Goal: Information Seeking & Learning: Learn about a topic

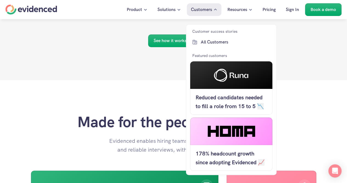
scroll to position [1223, 0]
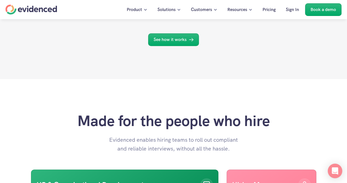
click at [338, 167] on div "Open Intercom Messenger" at bounding box center [335, 170] width 15 height 15
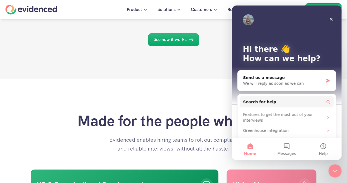
scroll to position [0, 0]
click at [320, 82] on div "We will reply as soon as we can" at bounding box center [283, 83] width 80 height 6
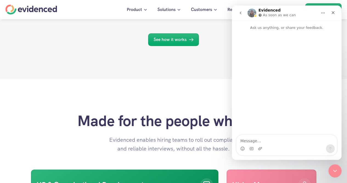
click at [270, 140] on textarea "Message…" at bounding box center [287, 139] width 101 height 9
type textarea "Hello Team"
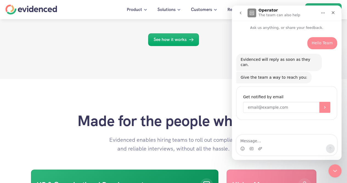
click at [274, 105] on input "Enter your email" at bounding box center [281, 107] width 76 height 11
type input "rohanagarwalprp@gmail.com"
click at [336, 172] on icon "Close Intercom Messenger" at bounding box center [335, 170] width 7 height 7
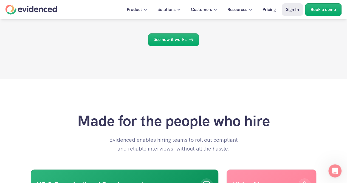
click at [293, 9] on p "Sign In" at bounding box center [292, 9] width 13 height 7
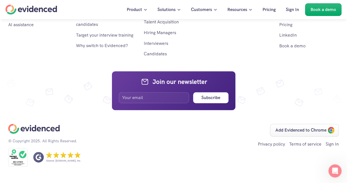
scroll to position [3451, 0]
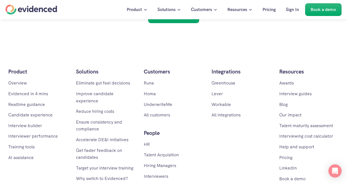
scroll to position [3451, 0]
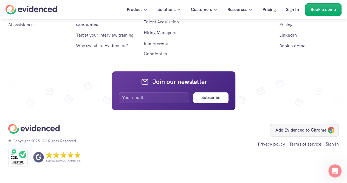
click at [298, 132] on p "Add Evidenced to Chrome" at bounding box center [301, 129] width 51 height 7
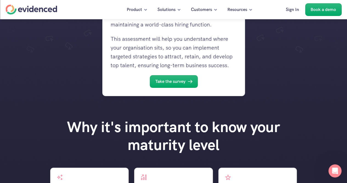
scroll to position [162, 0]
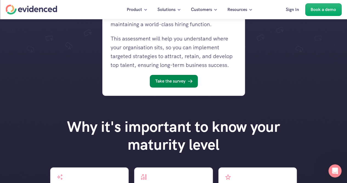
click at [184, 85] on link "Take the survey" at bounding box center [174, 81] width 48 height 13
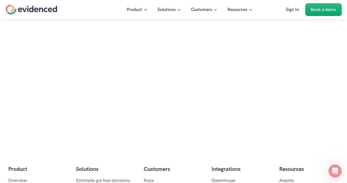
scroll to position [633, 0]
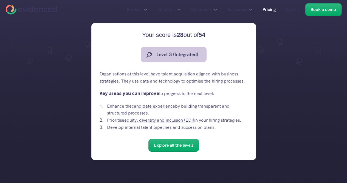
scroll to position [86, 0]
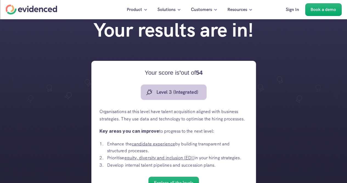
scroll to position [1, 0]
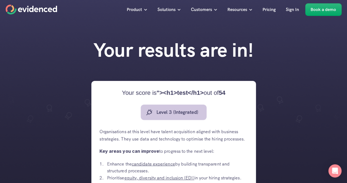
click at [178, 92] on span ""><h1>test</h1>" at bounding box center [180, 92] width 47 height 7
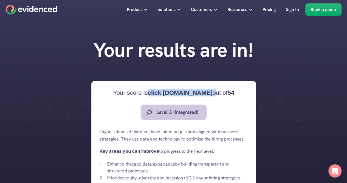
drag, startPoint x: 148, startPoint y: 94, endPoint x: 213, endPoint y: 94, distance: 64.3
click at [213, 94] on div "Your score is click [DOMAIN_NAME] out of 54" at bounding box center [173, 92] width 121 height 7
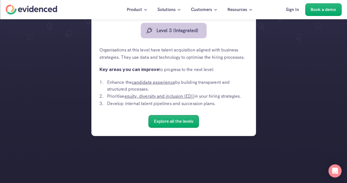
scroll to position [79, 0]
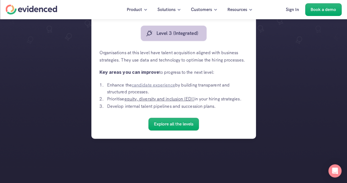
click at [153, 88] on link "candidate experience" at bounding box center [153, 85] width 43 height 6
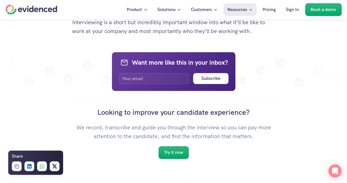
scroll to position [1423, 0]
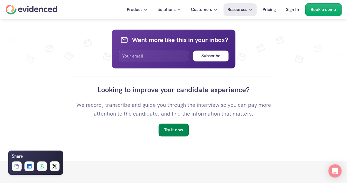
click at [174, 128] on p "Try it now" at bounding box center [173, 129] width 19 height 7
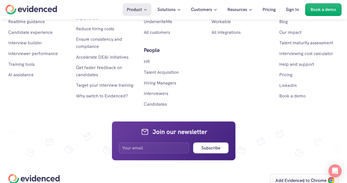
scroll to position [2283, 0]
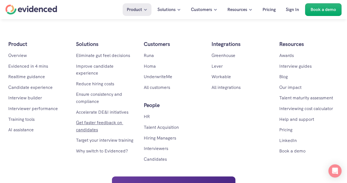
click at [96, 126] on link "Get faster feedback on candidates" at bounding box center [99, 125] width 47 height 13
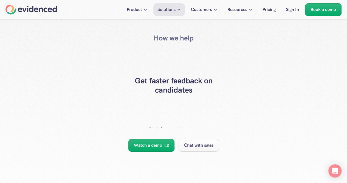
scroll to position [35, 0]
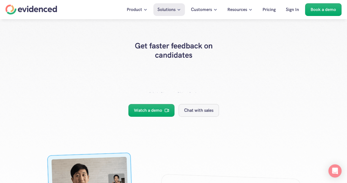
click at [202, 108] on p "Chat with sales" at bounding box center [198, 110] width 29 height 7
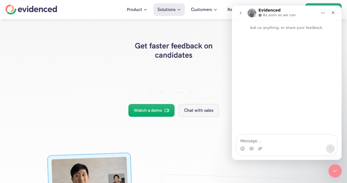
scroll to position [0, 0]
click at [339, 168] on div "Close Intercom Messenger" at bounding box center [335, 170] width 13 height 13
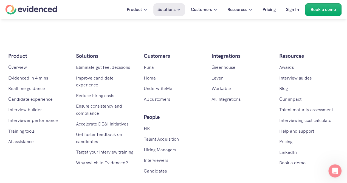
scroll to position [2034, 0]
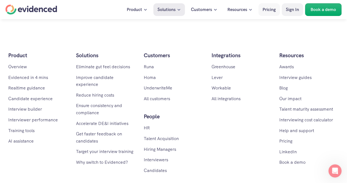
click at [291, 12] on p "Sign In" at bounding box center [292, 9] width 13 height 7
